Goal: Task Accomplishment & Management: Complete application form

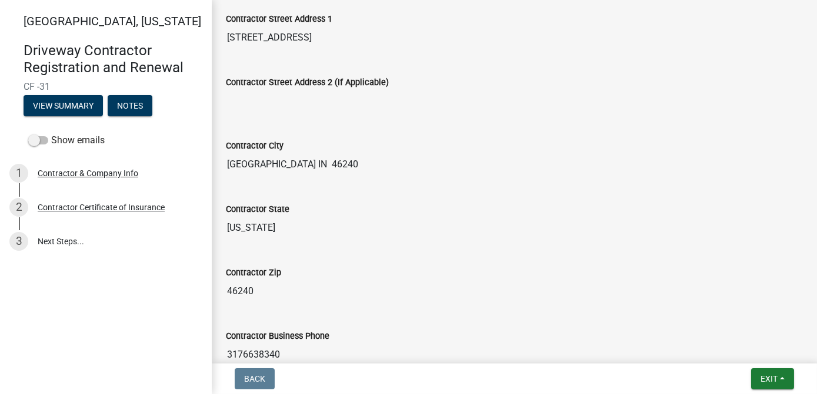
scroll to position [350, 0]
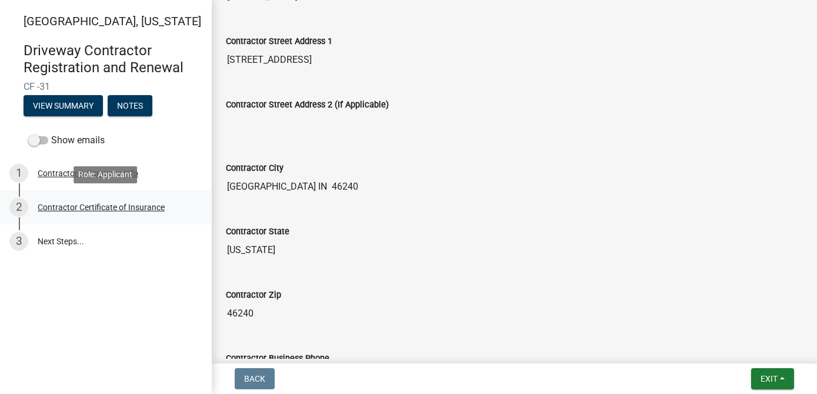
click at [96, 209] on div "Contractor Certificate of Insurance" at bounding box center [101, 207] width 127 height 8
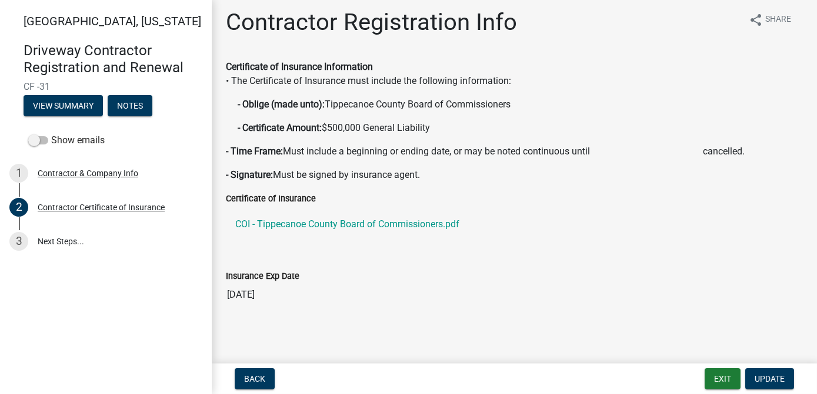
scroll to position [8, 0]
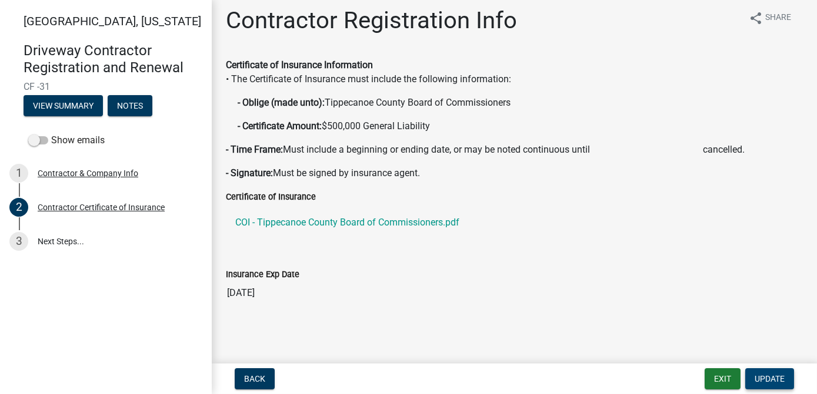
click at [772, 381] on span "Update" at bounding box center [769, 378] width 30 height 9
click at [776, 378] on span "Update" at bounding box center [769, 378] width 30 height 9
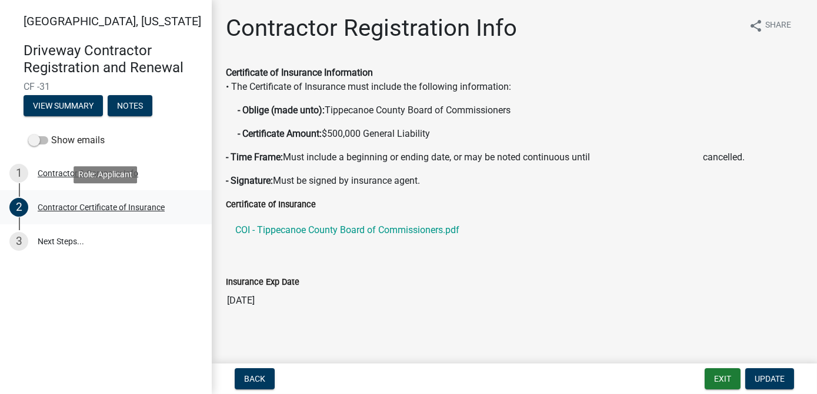
click at [104, 209] on div "Contractor Certificate of Insurance" at bounding box center [101, 207] width 127 height 8
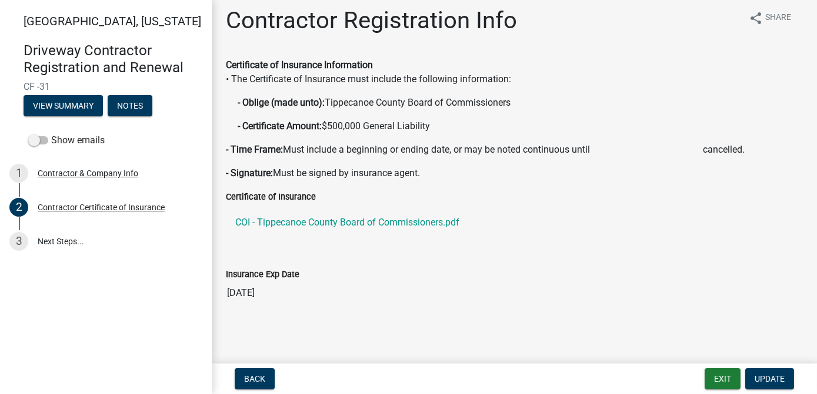
drag, startPoint x: 765, startPoint y: 378, endPoint x: 588, endPoint y: 328, distance: 183.9
click at [539, 321] on div "Contractor Registration Info share Share Certificate of Insurance Information •…" at bounding box center [514, 165] width 594 height 319
click at [776, 379] on span "Update" at bounding box center [769, 378] width 30 height 9
click at [771, 377] on span "Update" at bounding box center [769, 378] width 30 height 9
click at [768, 376] on span "Update" at bounding box center [769, 378] width 30 height 9
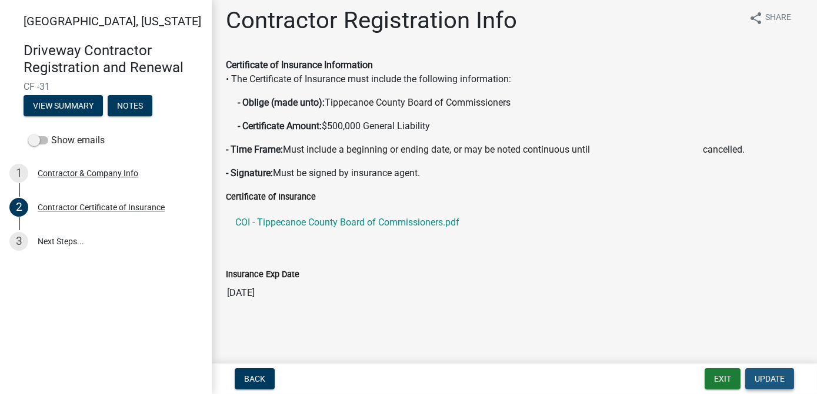
click at [768, 376] on span "Update" at bounding box center [769, 378] width 30 height 9
click at [768, 374] on span "Update" at bounding box center [769, 378] width 30 height 9
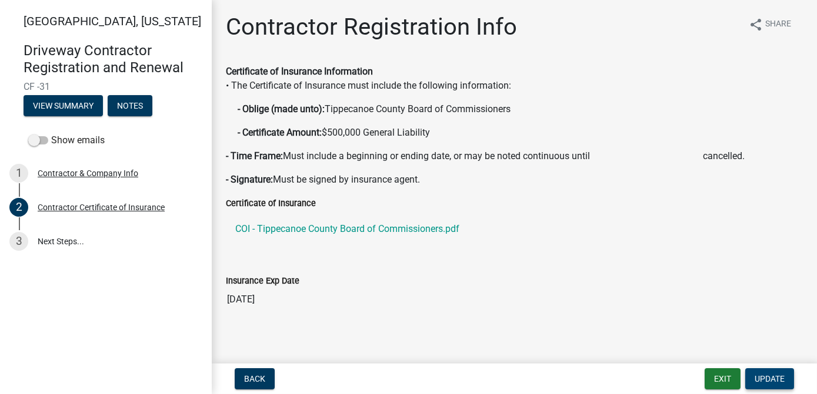
scroll to position [0, 0]
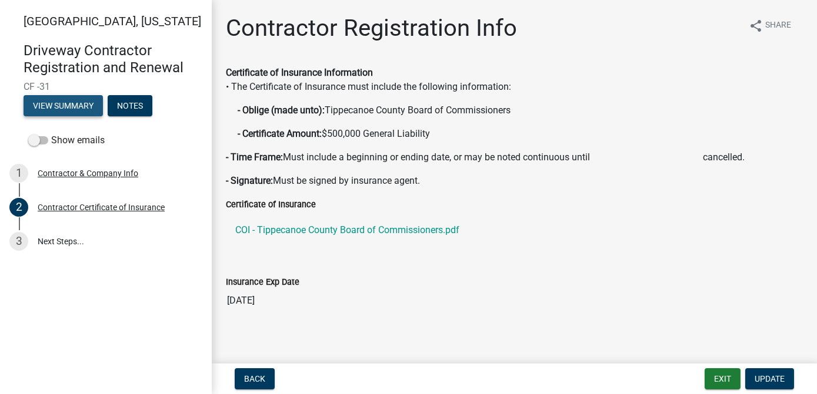
click at [71, 103] on button "View Summary" at bounding box center [63, 105] width 79 height 21
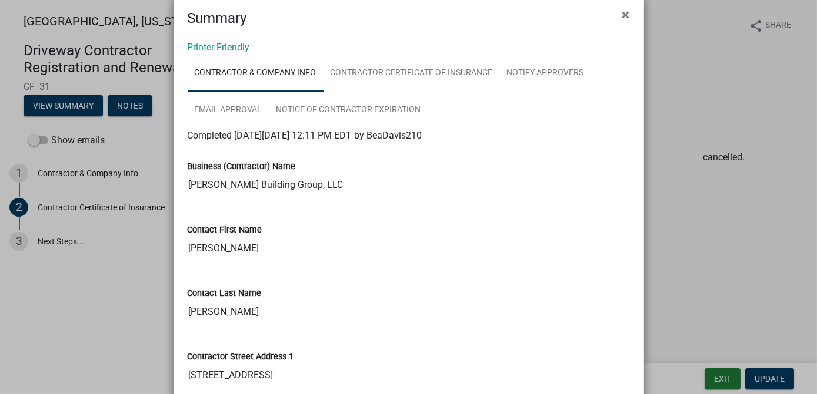
scroll to position [35, 0]
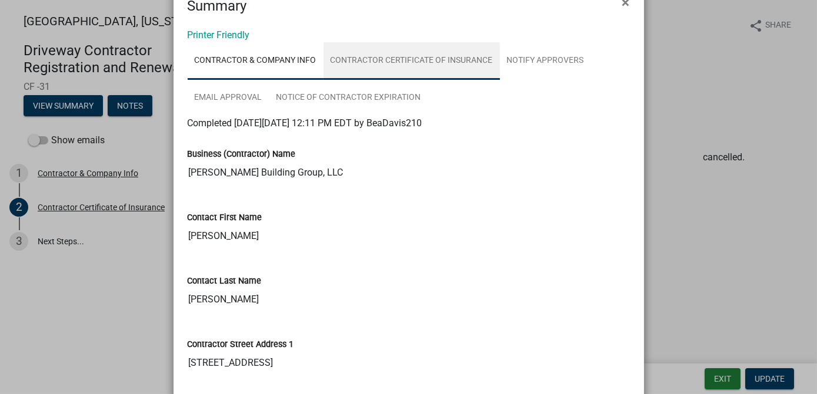
click at [366, 55] on link "Contractor Certificate of Insurance" at bounding box center [411, 61] width 176 height 38
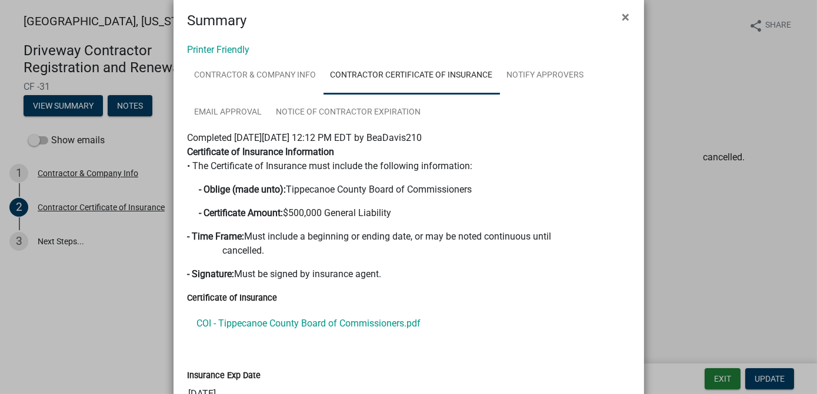
scroll to position [0, 0]
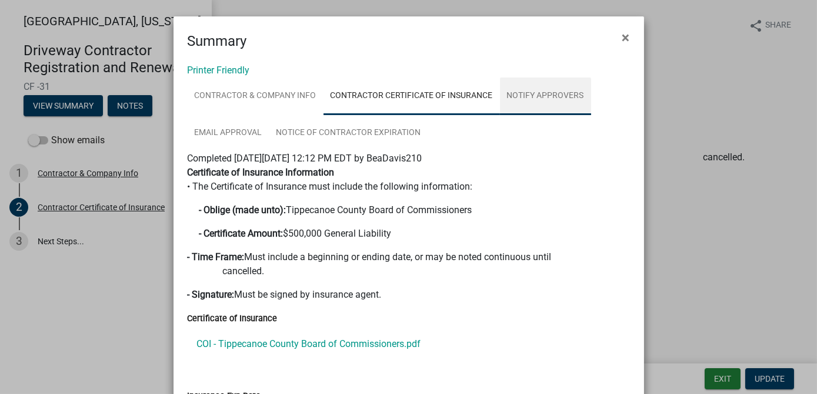
click at [549, 93] on link "Notify Approvers" at bounding box center [545, 97] width 91 height 38
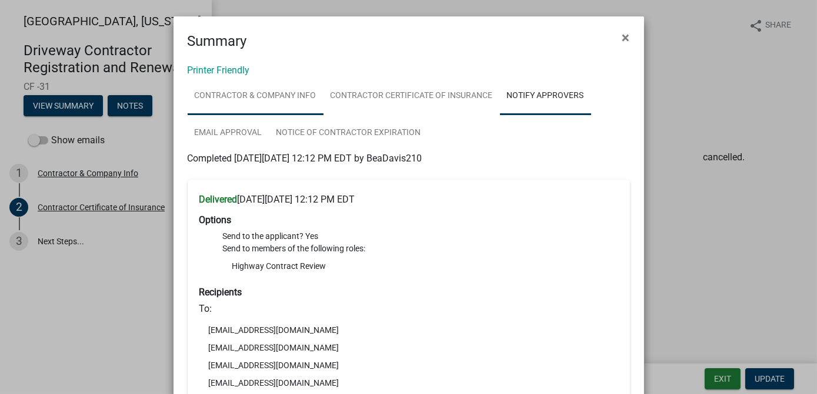
click at [271, 90] on link "Contractor & Company Info" at bounding box center [256, 97] width 136 height 38
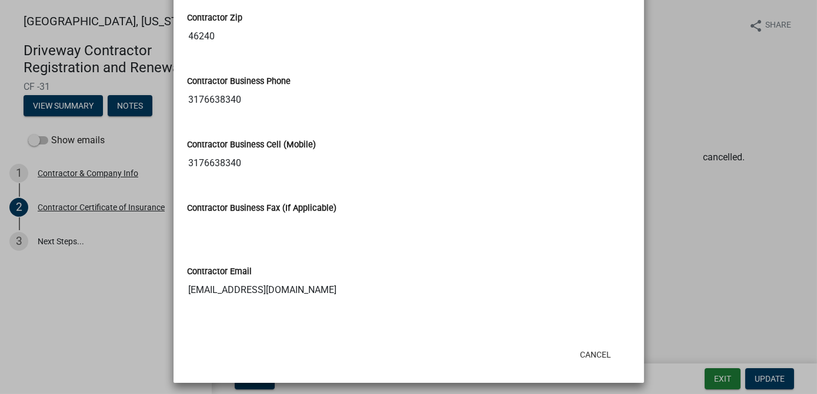
scroll to position [617, 0]
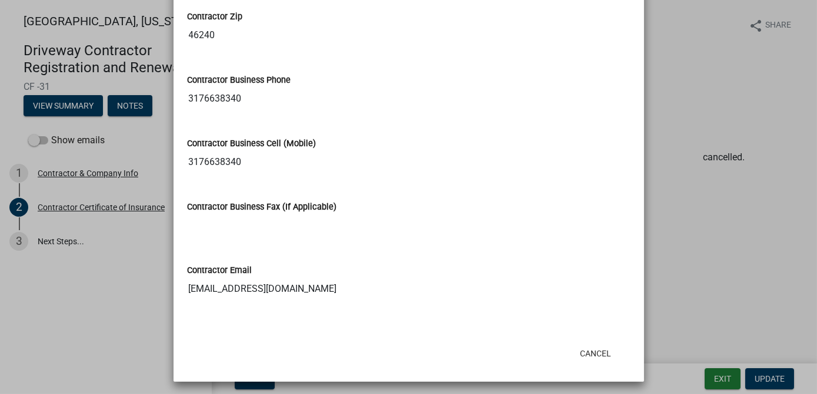
click at [547, 49] on div "Contractor Zip 46240" at bounding box center [409, 24] width 460 height 63
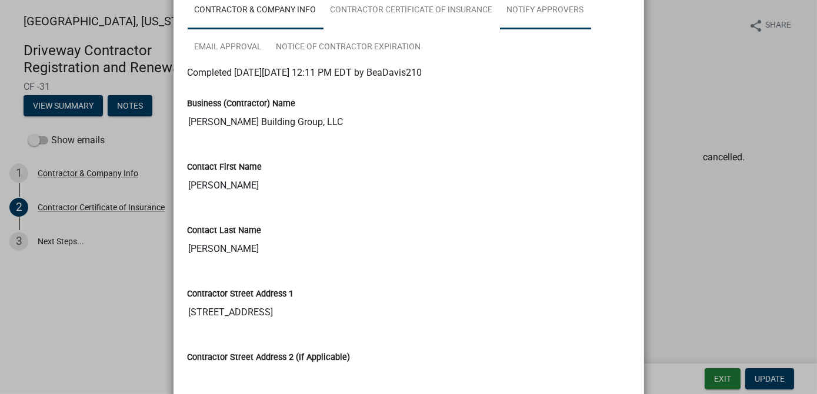
scroll to position [0, 0]
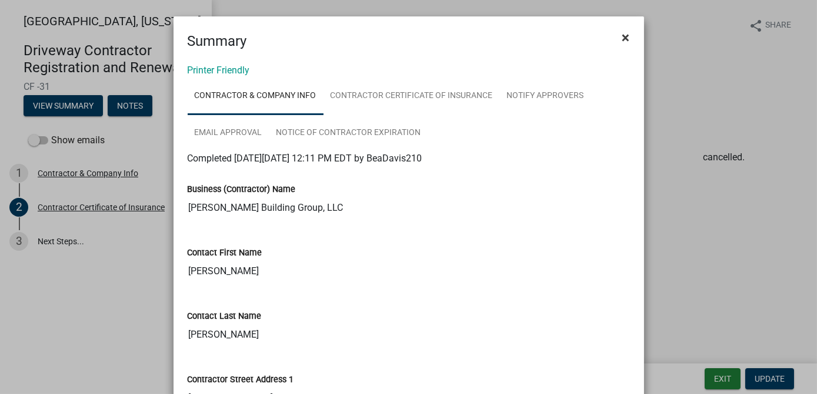
click at [622, 35] on span "×" at bounding box center [626, 37] width 8 height 16
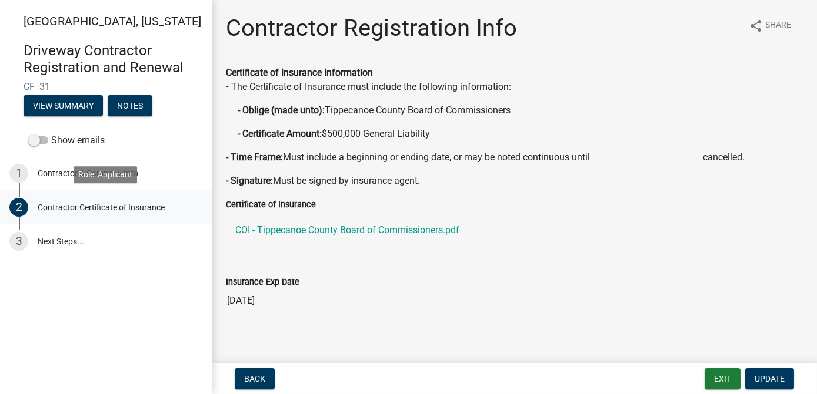
click at [88, 206] on div "Contractor Certificate of Insurance" at bounding box center [101, 207] width 127 height 8
click at [105, 208] on div "Contractor Certificate of Insurance" at bounding box center [101, 207] width 127 height 8
click at [758, 379] on span "Update" at bounding box center [769, 378] width 30 height 9
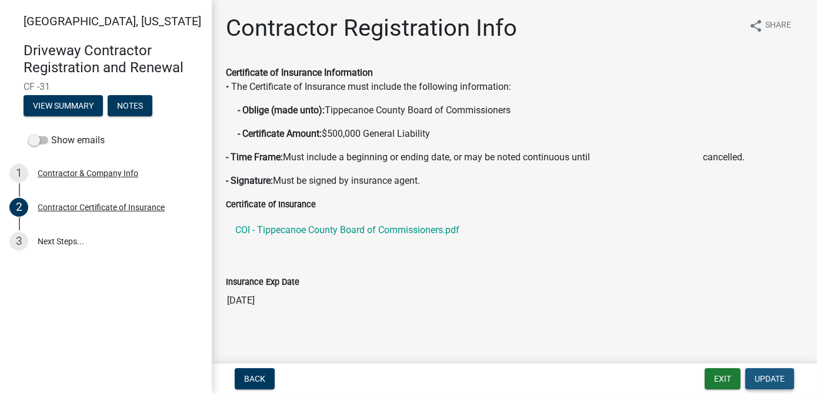
click at [758, 374] on span "Update" at bounding box center [769, 378] width 30 height 9
click at [247, 376] on span "Back" at bounding box center [254, 378] width 21 height 9
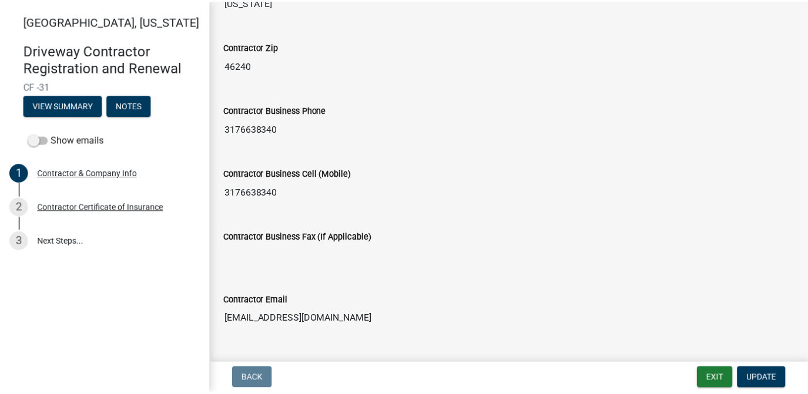
scroll to position [510, 0]
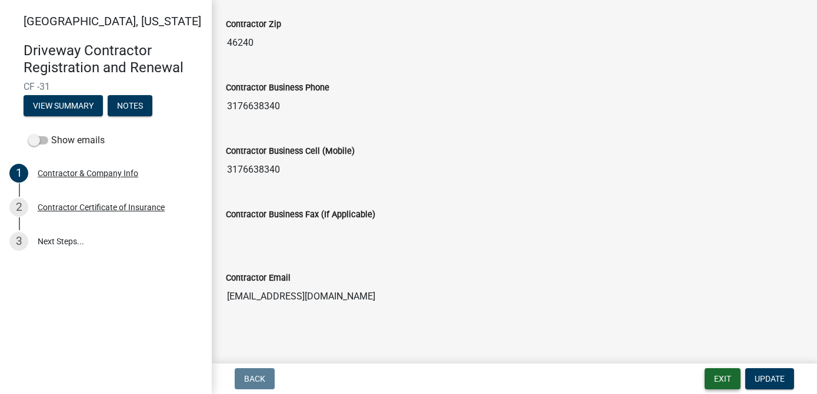
click at [713, 379] on button "Exit" at bounding box center [722, 379] width 36 height 21
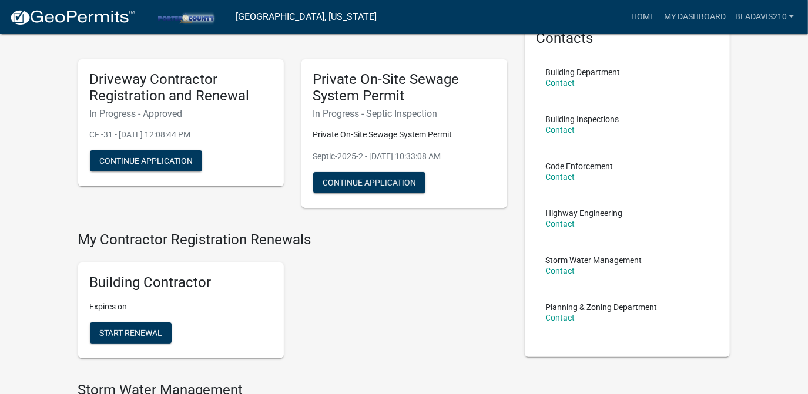
scroll to position [178, 0]
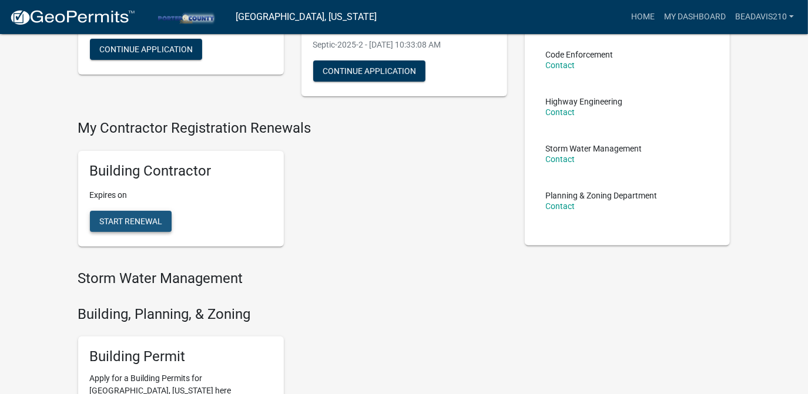
click at [136, 222] on span "Start Renewal" at bounding box center [130, 220] width 63 height 9
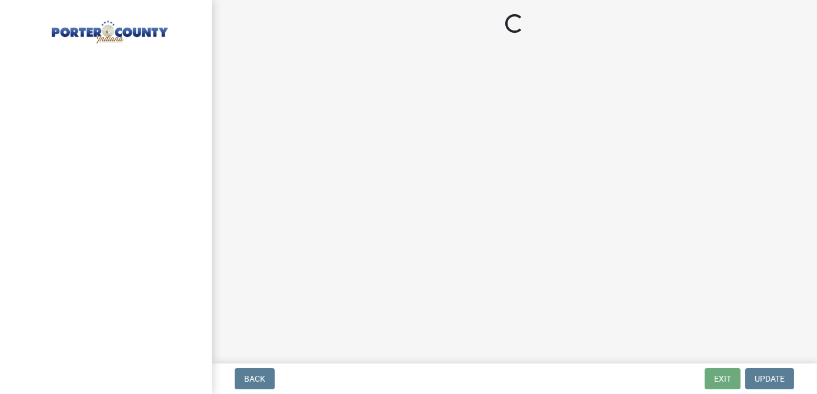
select select "IN"
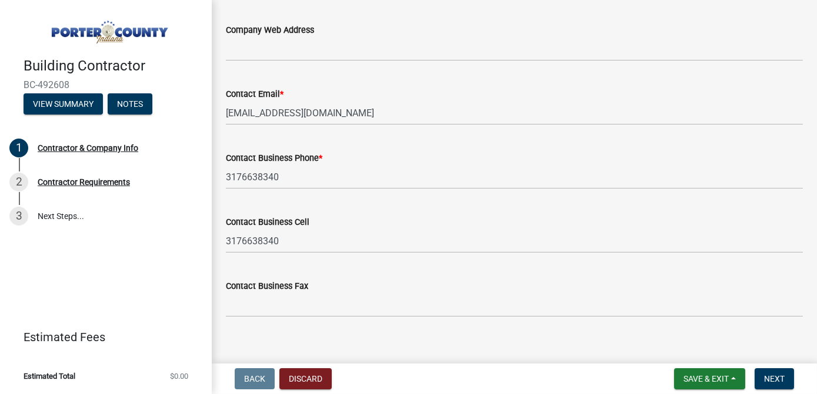
scroll to position [664, 0]
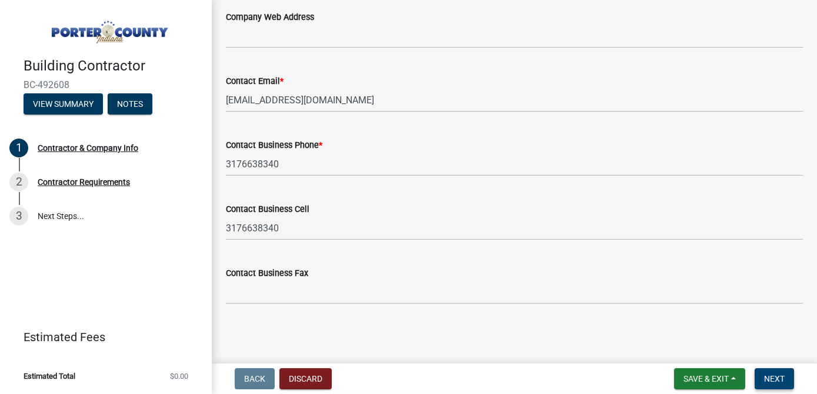
click at [777, 376] on span "Next" at bounding box center [774, 378] width 21 height 9
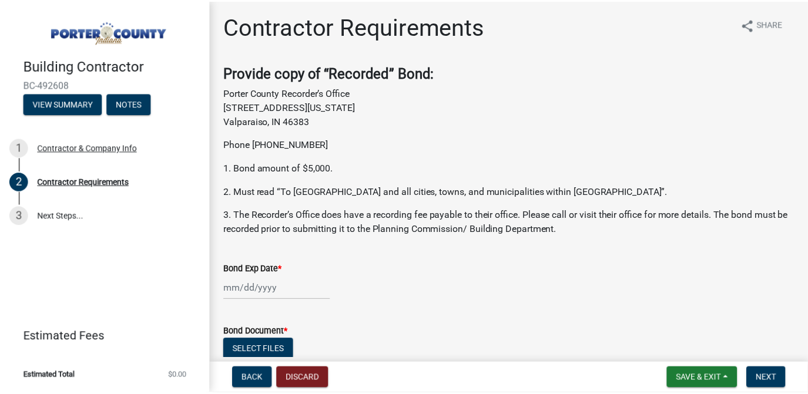
scroll to position [0, 0]
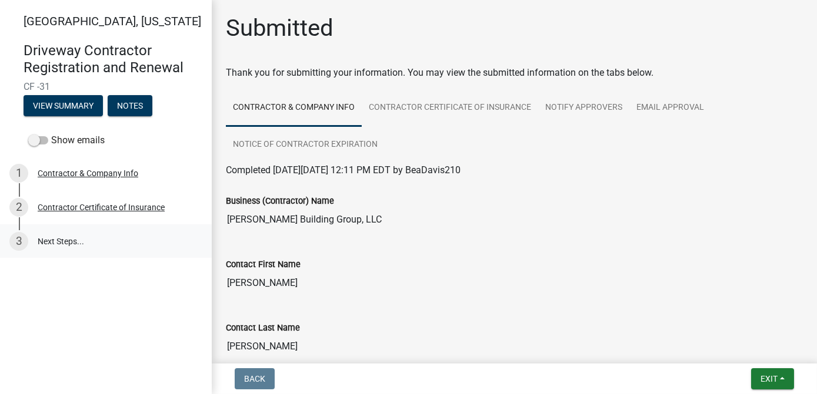
click at [68, 242] on link "3 Next Steps..." at bounding box center [106, 242] width 212 height 34
click at [71, 238] on link "3 Next Steps..." at bounding box center [106, 242] width 212 height 34
click at [779, 379] on button "Exit" at bounding box center [772, 379] width 43 height 21
click at [732, 348] on button "Save & Exit" at bounding box center [747, 348] width 94 height 28
